Goal: Find specific page/section: Find specific page/section

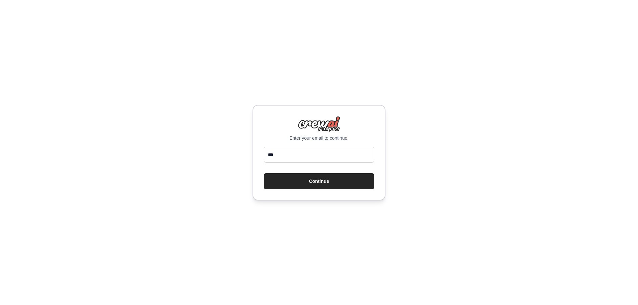
type input "**********"
click at [326, 187] on button "Continue" at bounding box center [319, 181] width 110 height 16
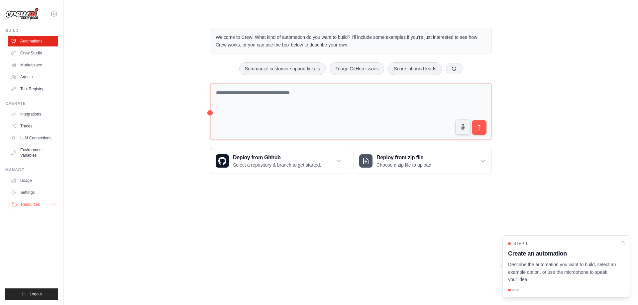
click at [31, 202] on span "Resources" at bounding box center [30, 204] width 19 height 5
click at [29, 55] on link "Crew Studio" at bounding box center [34, 53] width 50 height 11
click at [31, 54] on link "Crew Studio" at bounding box center [34, 53] width 50 height 11
click at [32, 74] on link "Agents" at bounding box center [34, 77] width 50 height 11
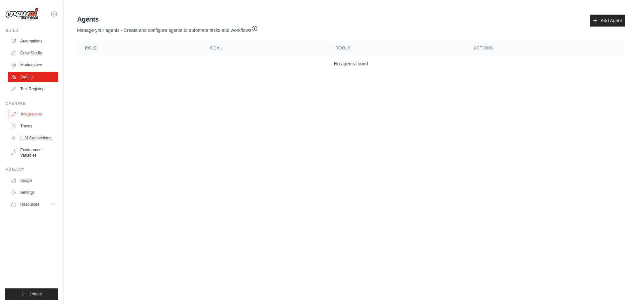
click at [35, 113] on link "Integrations" at bounding box center [34, 114] width 50 height 11
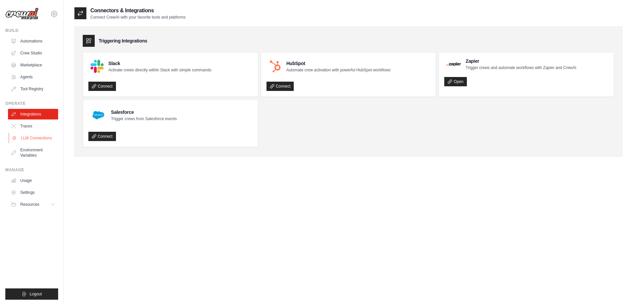
click at [38, 141] on link "LLM Connections" at bounding box center [34, 138] width 50 height 11
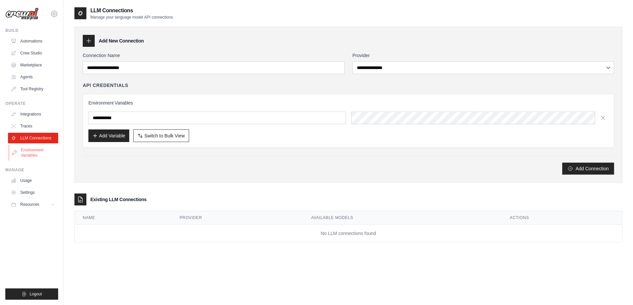
click at [27, 152] on link "Environment Variables" at bounding box center [34, 153] width 50 height 16
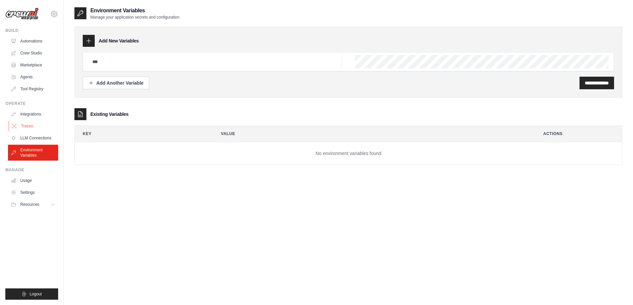
click at [27, 128] on link "Traces" at bounding box center [34, 126] width 50 height 11
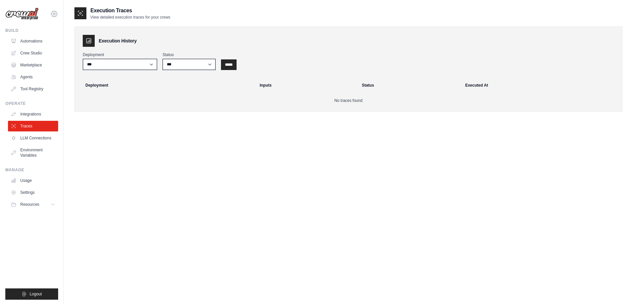
click at [55, 12] on icon at bounding box center [54, 14] width 8 height 8
click at [44, 47] on link "Settings" at bounding box center [54, 45] width 58 height 12
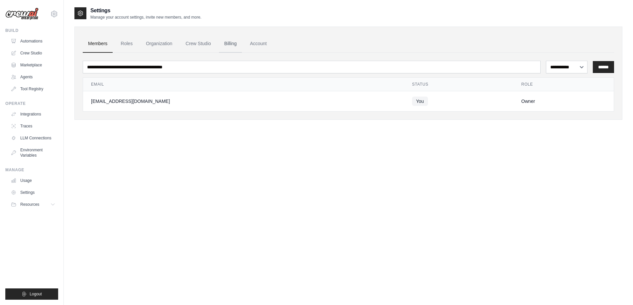
click at [242, 45] on link "Billing" at bounding box center [230, 44] width 23 height 18
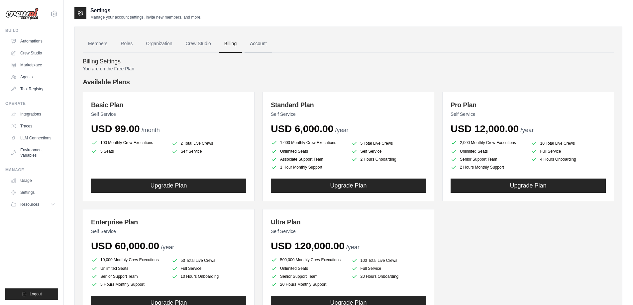
click at [264, 43] on link "Account" at bounding box center [259, 44] width 28 height 18
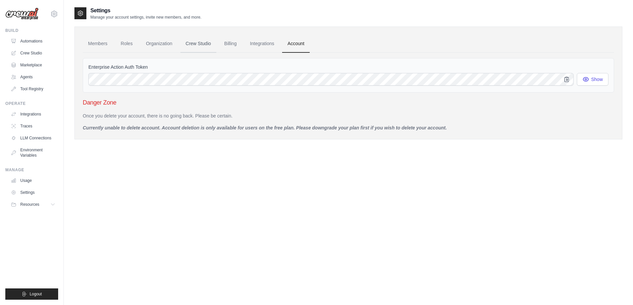
click at [187, 45] on link "Crew Studio" at bounding box center [198, 44] width 36 height 18
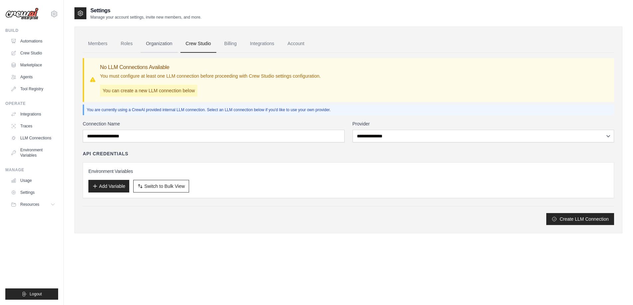
click at [158, 44] on link "Organization" at bounding box center [159, 44] width 37 height 18
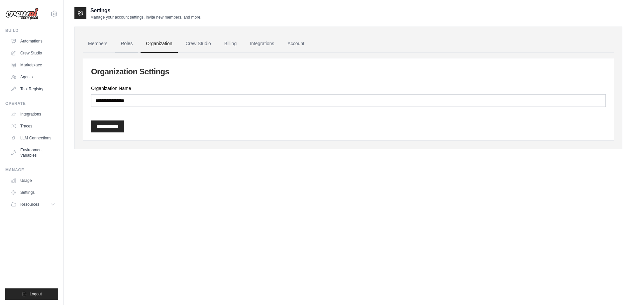
click at [129, 44] on link "Roles" at bounding box center [126, 44] width 23 height 18
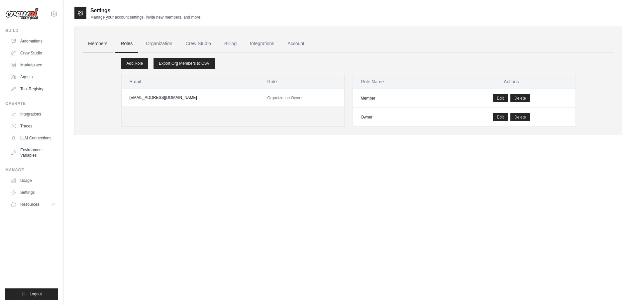
click at [100, 45] on link "Members" at bounding box center [98, 44] width 30 height 18
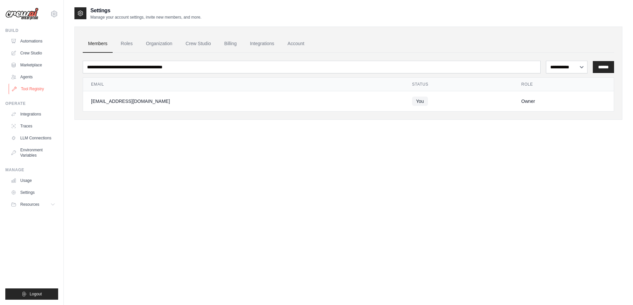
click at [36, 91] on link "Tool Registry" at bounding box center [34, 89] width 50 height 11
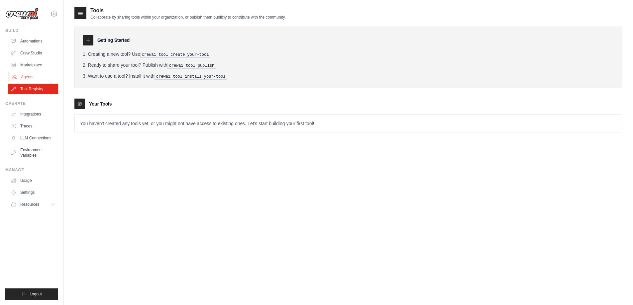
click at [30, 77] on link "Agents" at bounding box center [34, 77] width 50 height 11
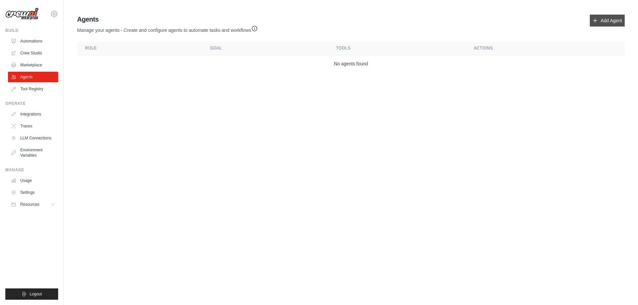
click at [599, 23] on link "Add Agent" at bounding box center [607, 21] width 35 height 12
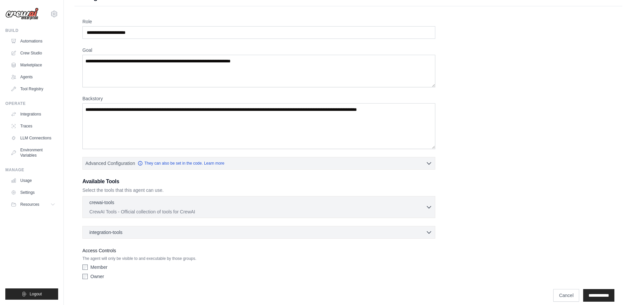
scroll to position [21, 0]
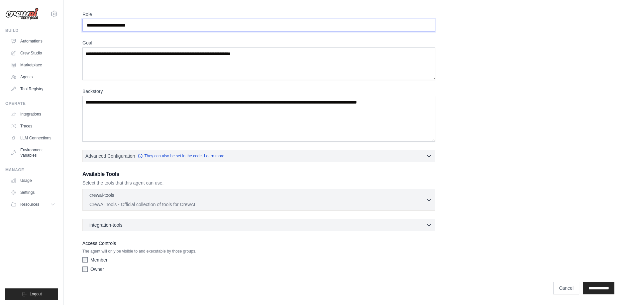
click at [231, 23] on input "Role" at bounding box center [258, 25] width 353 height 13
click at [594, 290] on input "**********" at bounding box center [598, 288] width 31 height 13
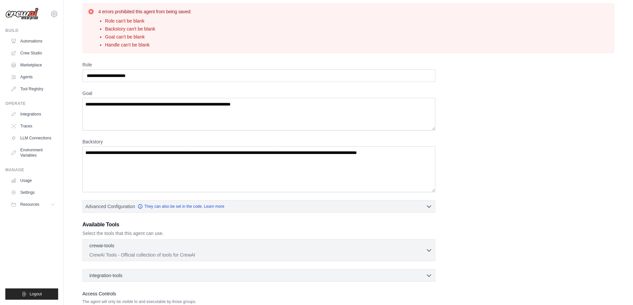
scroll to position [0, 0]
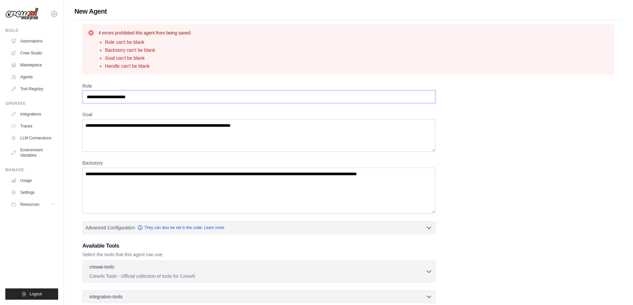
click at [206, 102] on input "Role" at bounding box center [258, 97] width 353 height 13
type input "**********"
click at [226, 134] on textarea "Goal" at bounding box center [258, 135] width 353 height 33
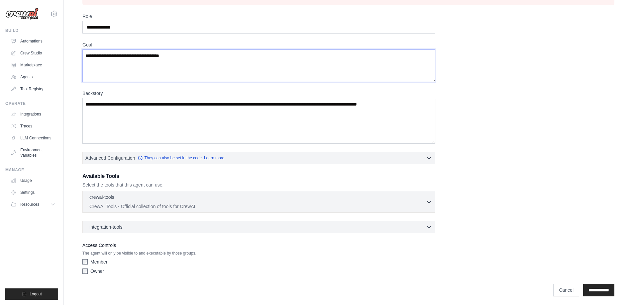
scroll to position [72, 0]
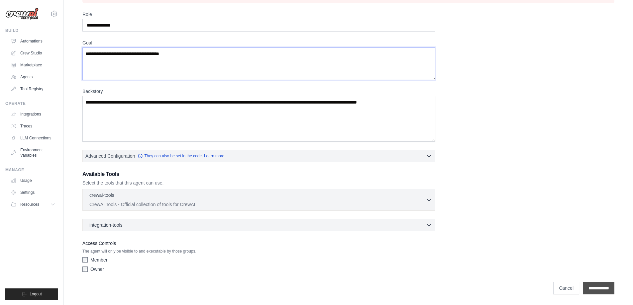
type textarea "**********"
click at [584, 291] on input "**********" at bounding box center [598, 288] width 31 height 13
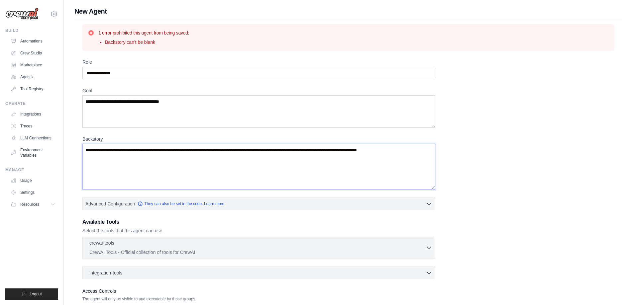
click at [118, 175] on textarea "Backstory" at bounding box center [258, 167] width 353 height 46
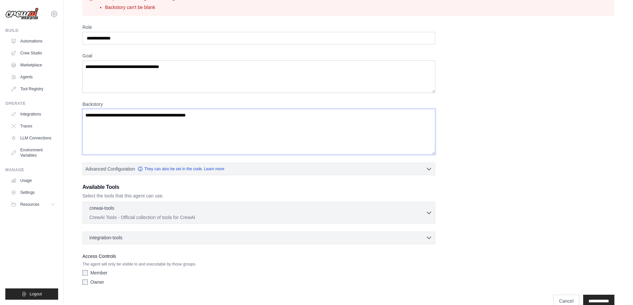
scroll to position [48, 0]
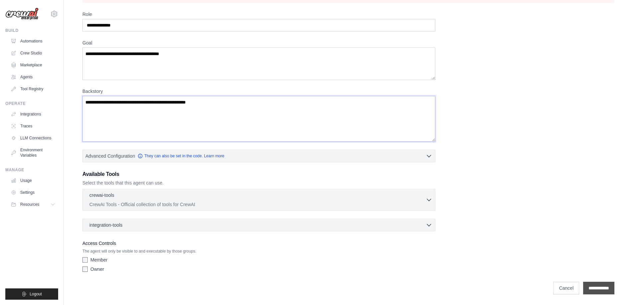
type textarea "**********"
click at [610, 284] on input "**********" at bounding box center [598, 288] width 31 height 13
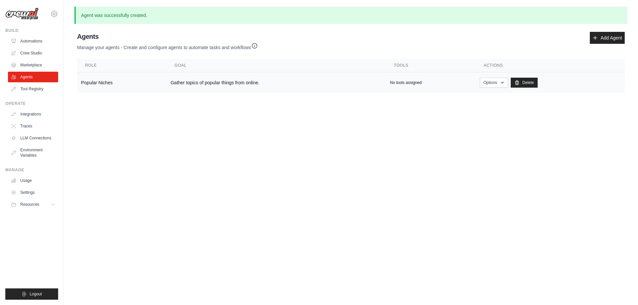
click at [152, 84] on td "Popular Niches" at bounding box center [121, 82] width 89 height 21
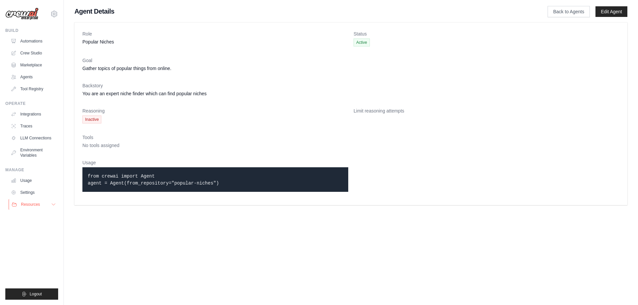
click at [34, 202] on span "Resources" at bounding box center [30, 204] width 19 height 5
click at [28, 217] on span "Documentation" at bounding box center [37, 215] width 27 height 5
